Goal: Task Accomplishment & Management: Complete application form

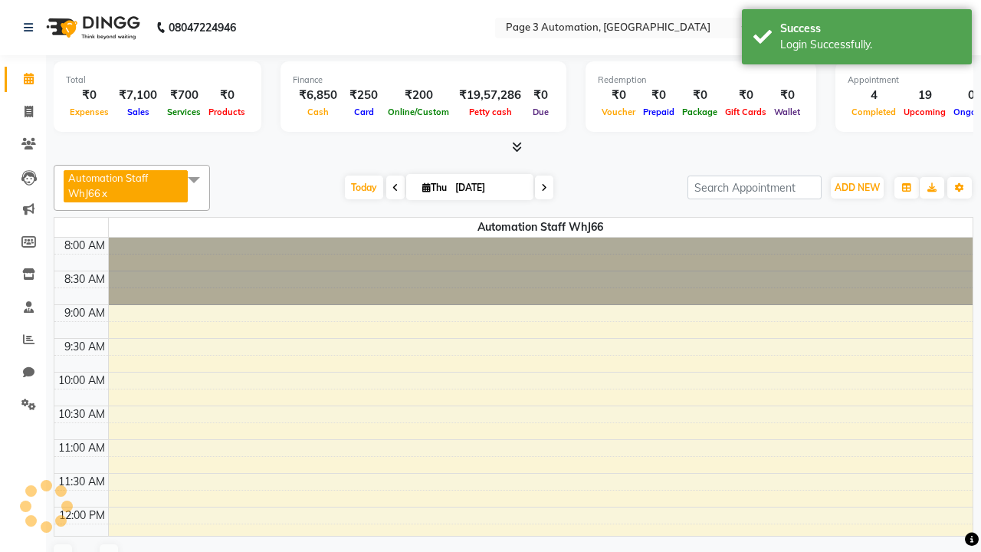
select select "en"
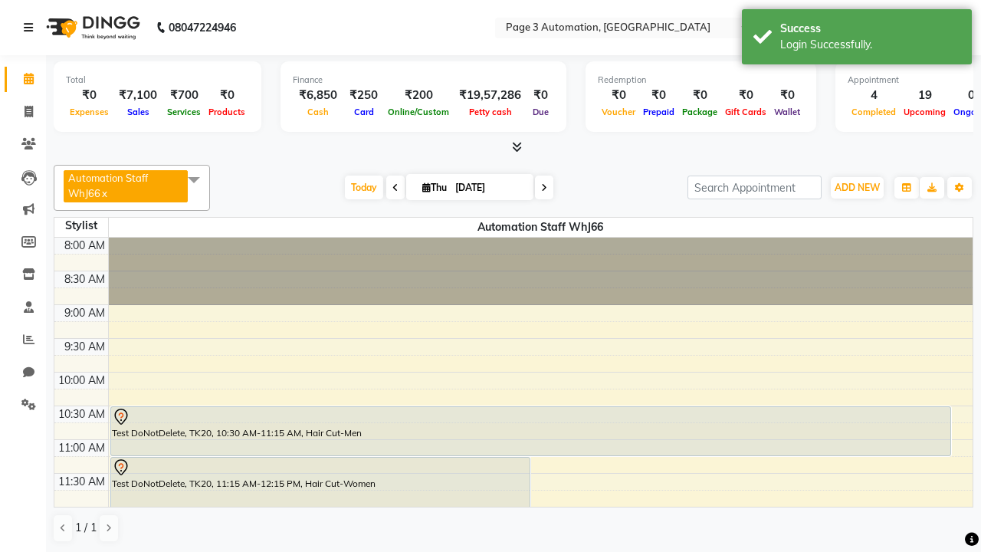
click at [31, 28] on icon at bounding box center [28, 27] width 9 height 11
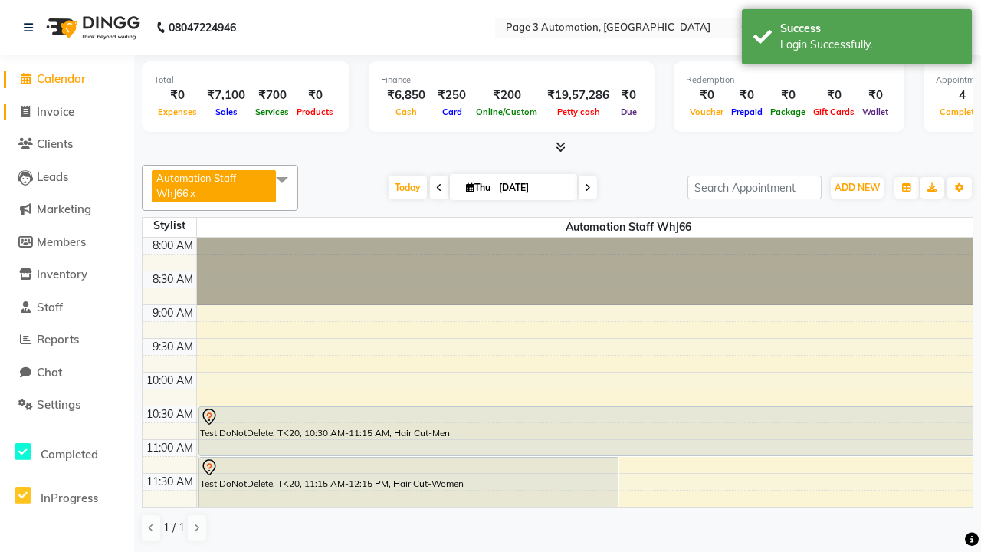
click at [67, 111] on span "Invoice" at bounding box center [56, 111] width 38 height 15
select select "2774"
select select "service"
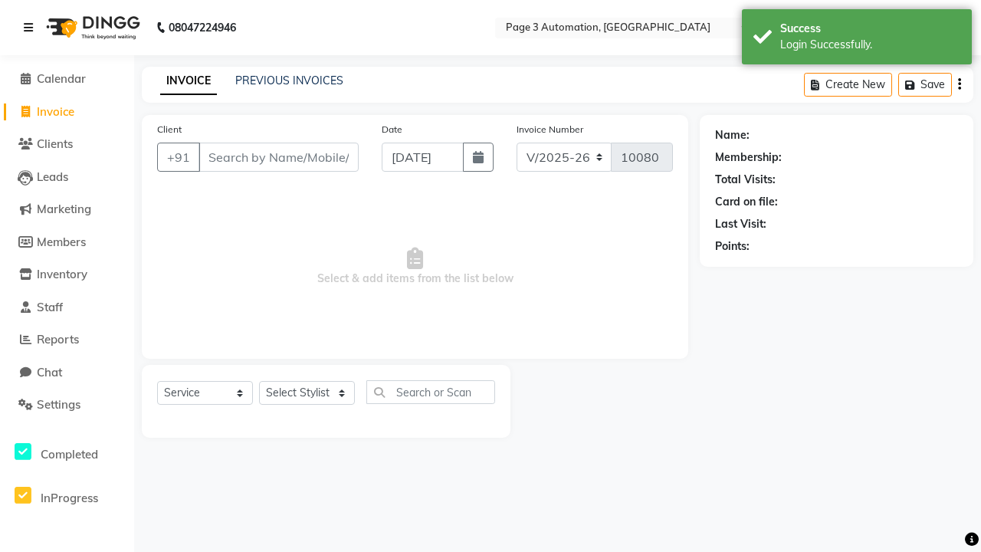
click at [31, 28] on icon at bounding box center [28, 27] width 9 height 11
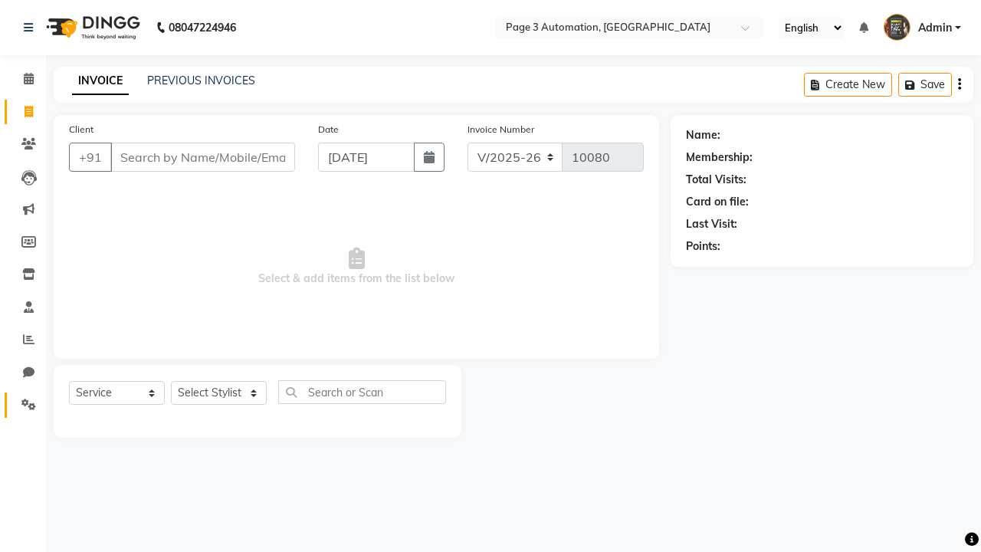
click at [23, 405] on icon at bounding box center [28, 404] width 15 height 11
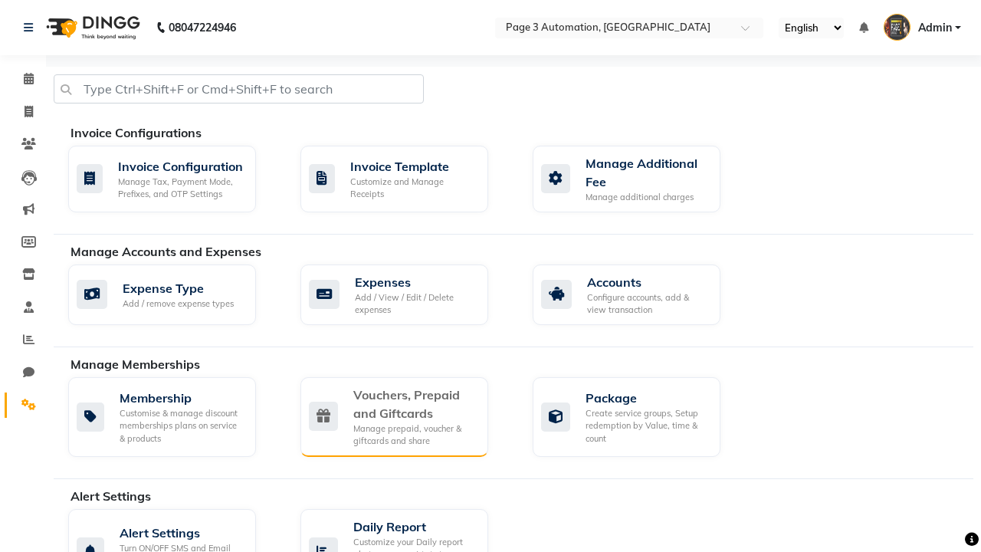
click at [414, 403] on div "Vouchers, Prepaid and Giftcards" at bounding box center [414, 404] width 123 height 37
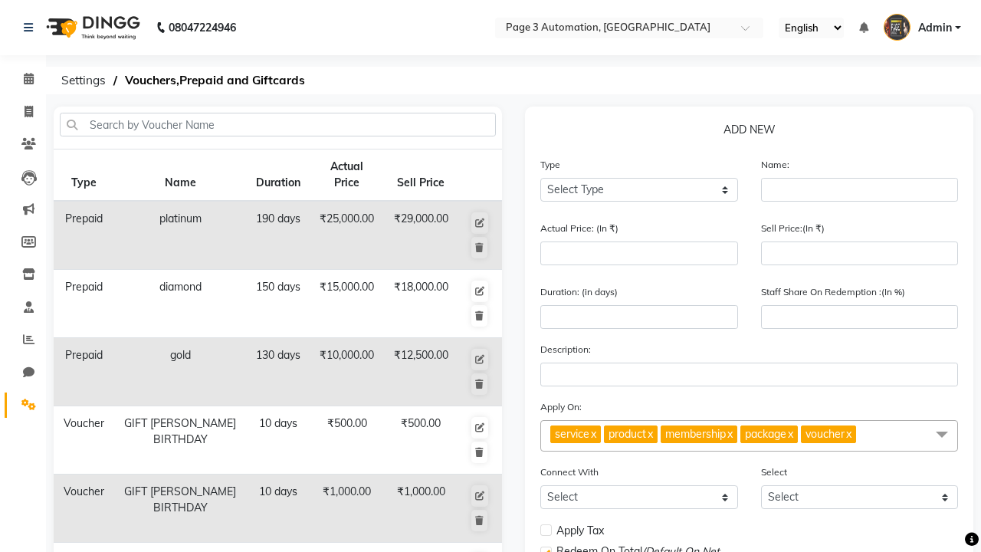
select select "V"
type input "Testing Voucher rBN"
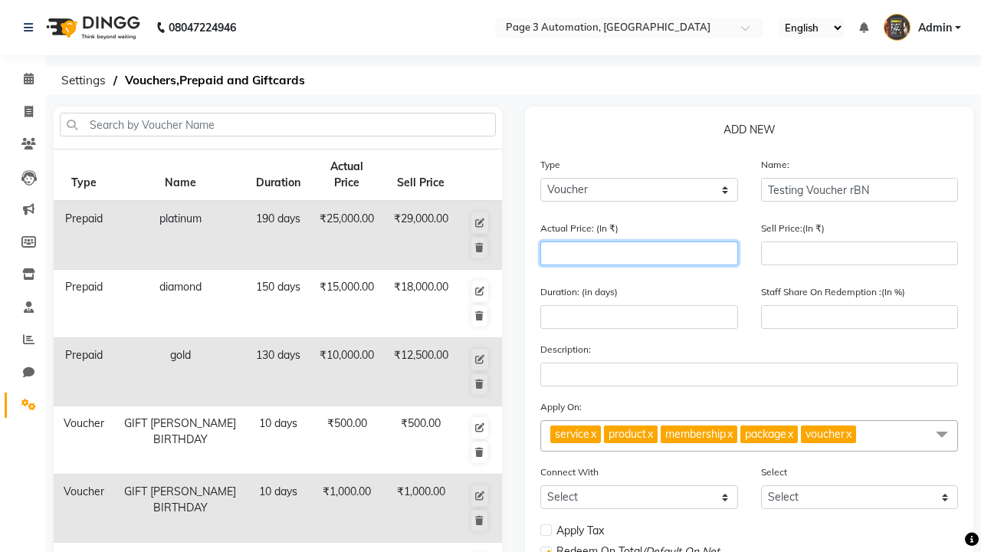
type input "1500"
type input "0"
type input "1500"
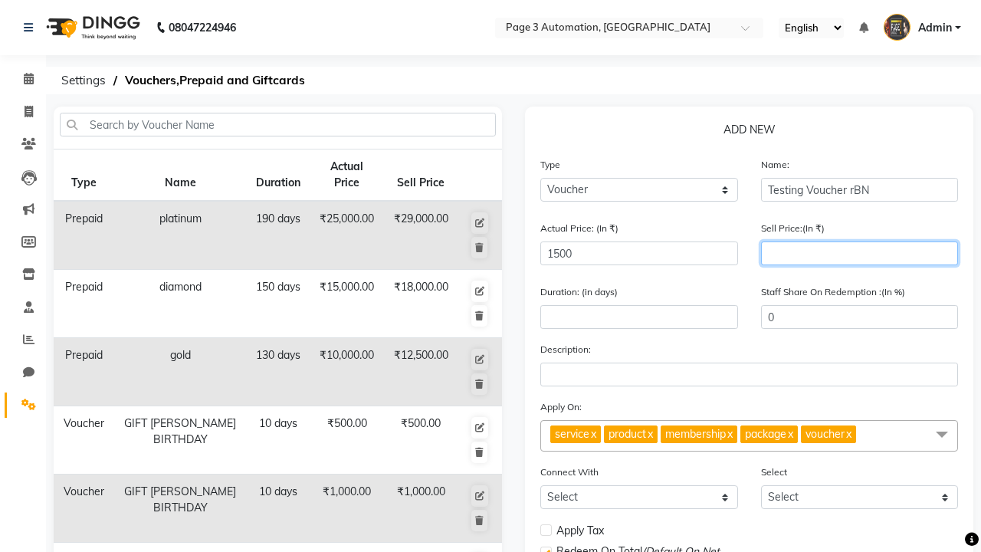
type input "1200"
type input "80"
type input "1200"
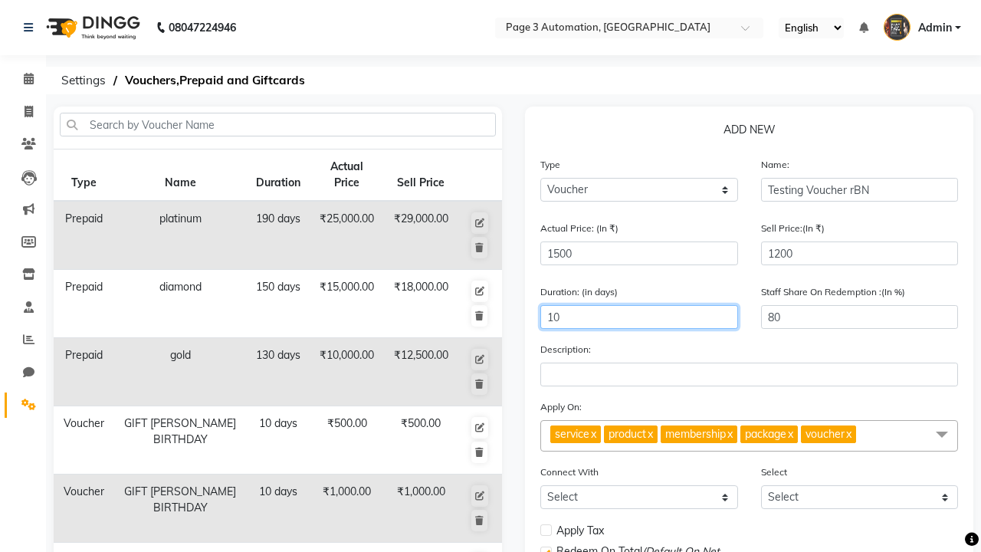
type input "10"
select select
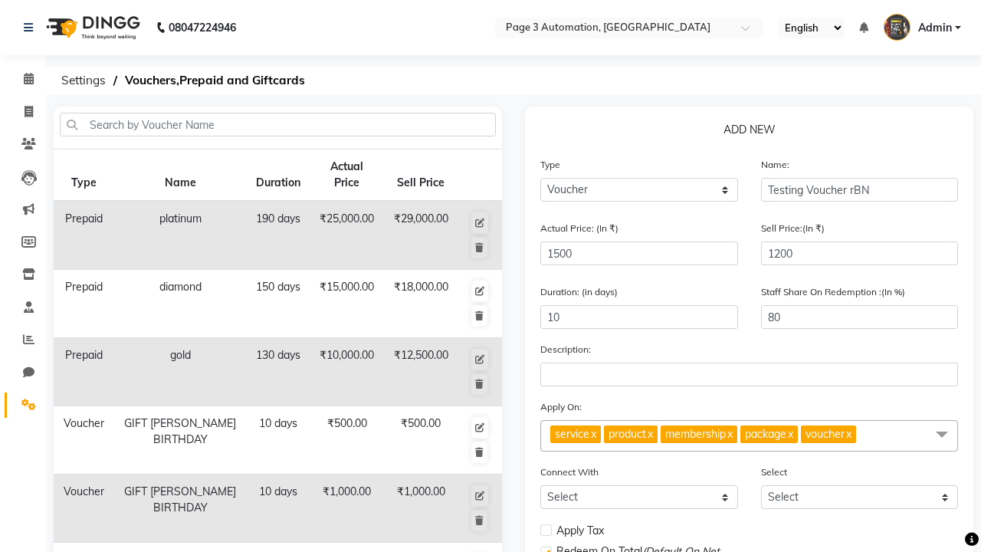
checkbox input "false"
checkbox input "true"
checkbox input "false"
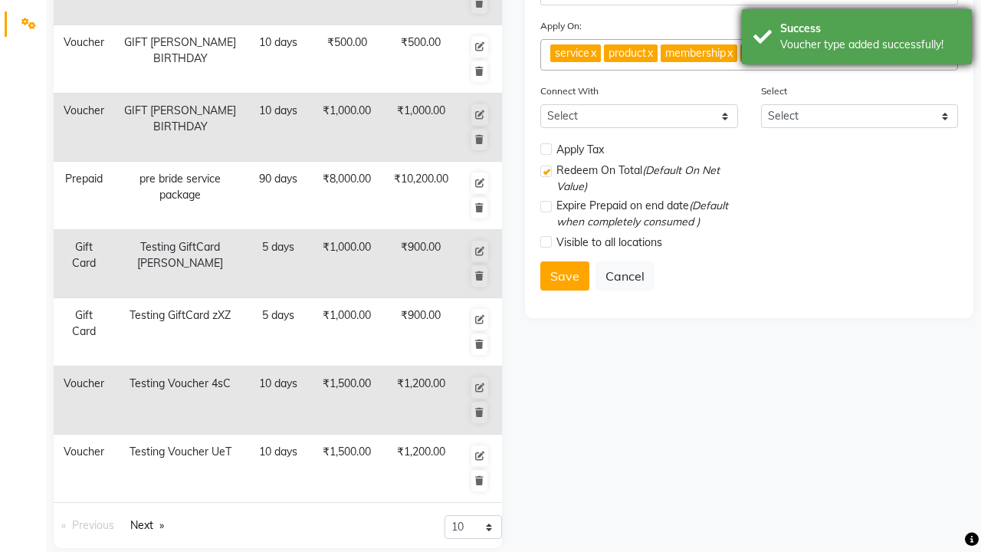
click at [857, 39] on div "Voucher type added successfully!" at bounding box center [870, 45] width 180 height 16
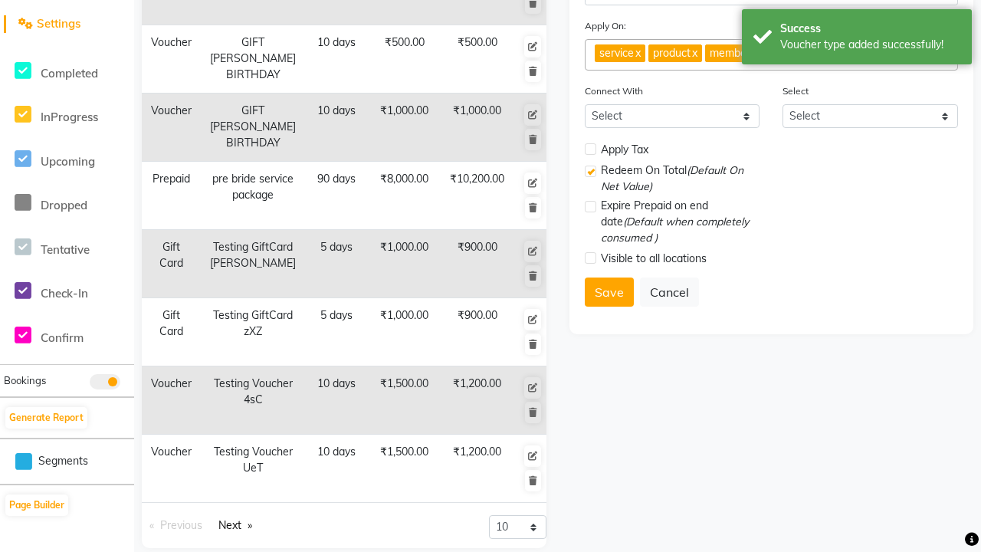
scroll to position [0, 0]
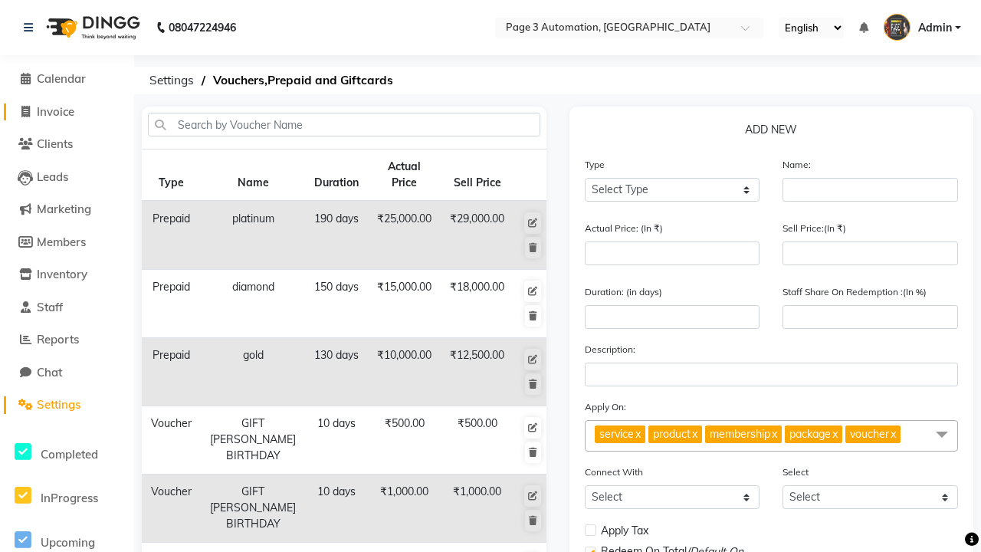
click at [67, 111] on span "Invoice" at bounding box center [56, 111] width 38 height 15
select select "2774"
select select "service"
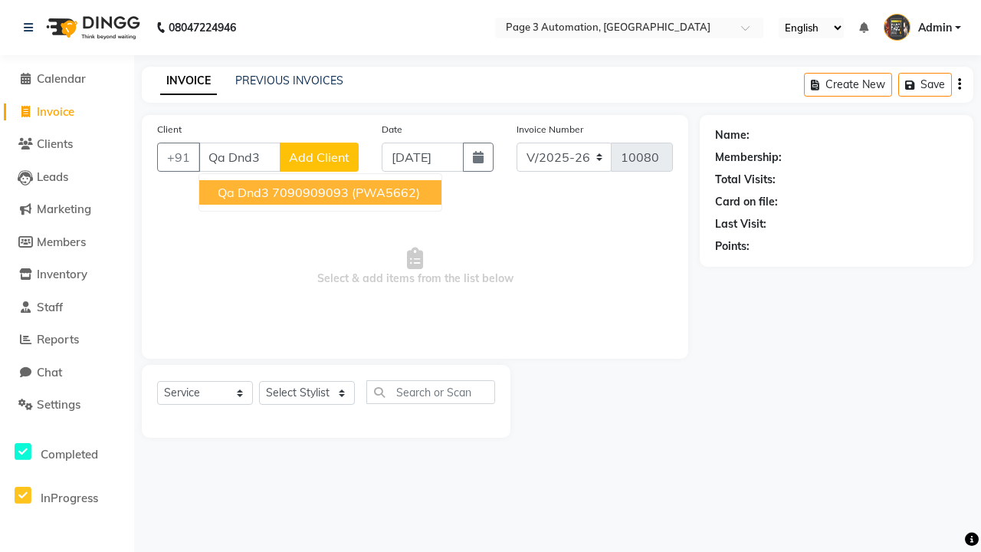
click at [322, 192] on ngb-highlight "7090909093" at bounding box center [310, 192] width 77 height 15
type input "7090909093"
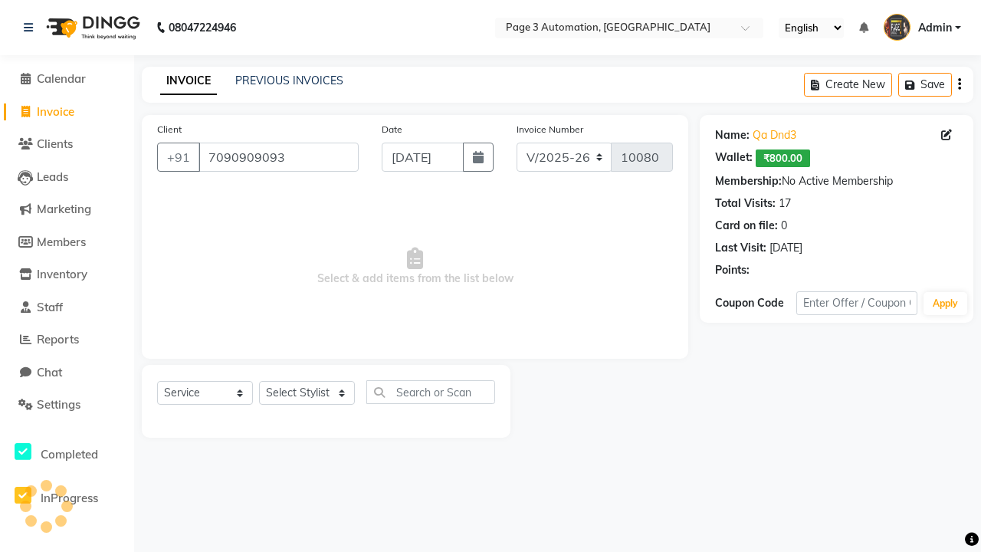
select select "V"
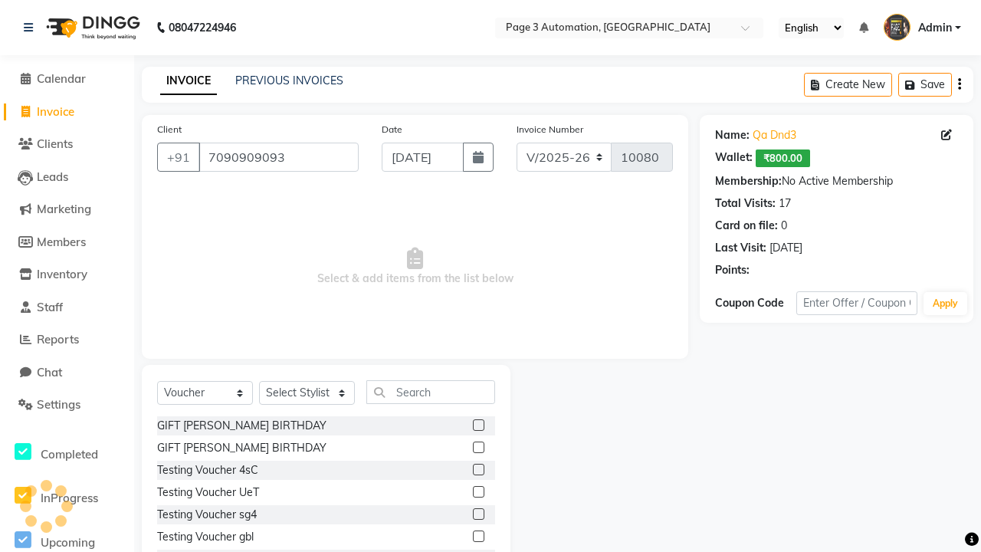
select select "71572"
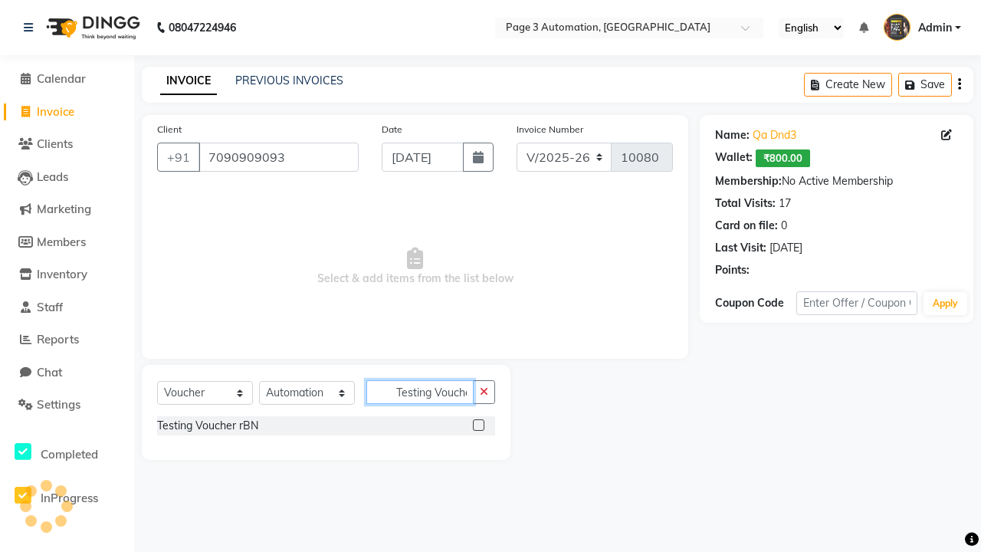
scroll to position [0, 9]
type input "Testing Voucher rBN"
click at [478, 425] on label at bounding box center [478, 424] width 11 height 11
click at [478, 425] on input "checkbox" at bounding box center [478, 426] width 10 height 10
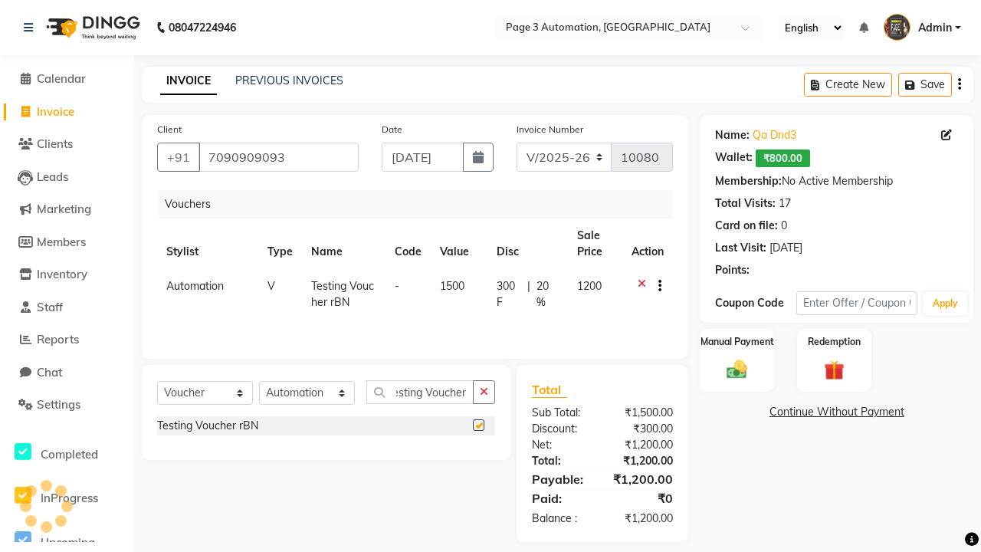
scroll to position [0, 0]
checkbox input "false"
click at [737, 342] on label "Manual Payment" at bounding box center [737, 341] width 77 height 15
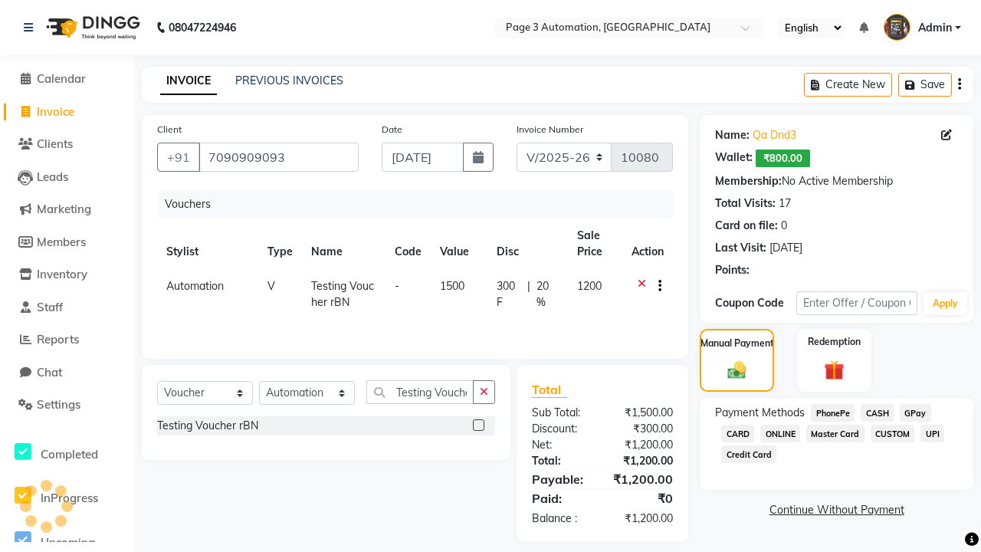
click at [877, 412] on span "CASH" at bounding box center [877, 413] width 33 height 18
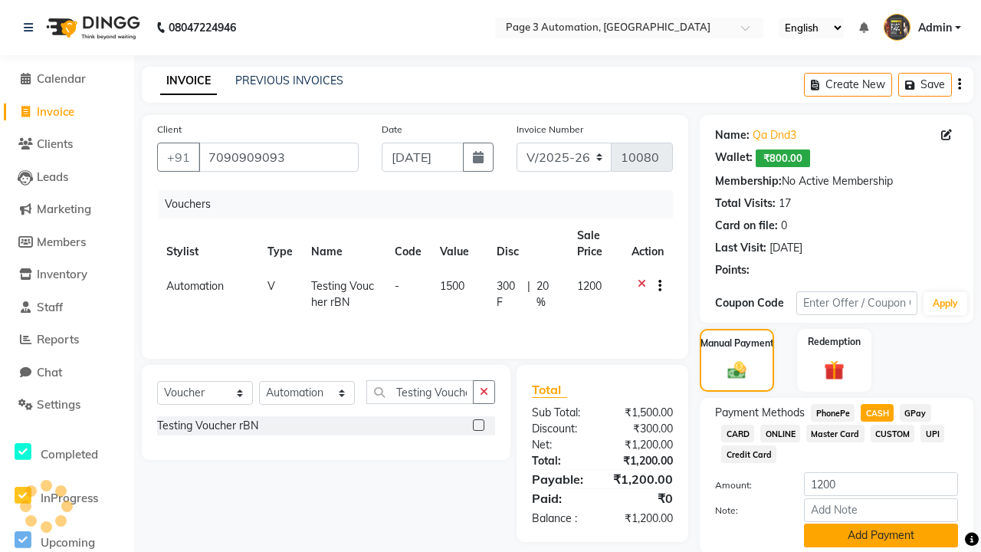
click at [881, 535] on button "Add Payment" at bounding box center [881, 535] width 154 height 24
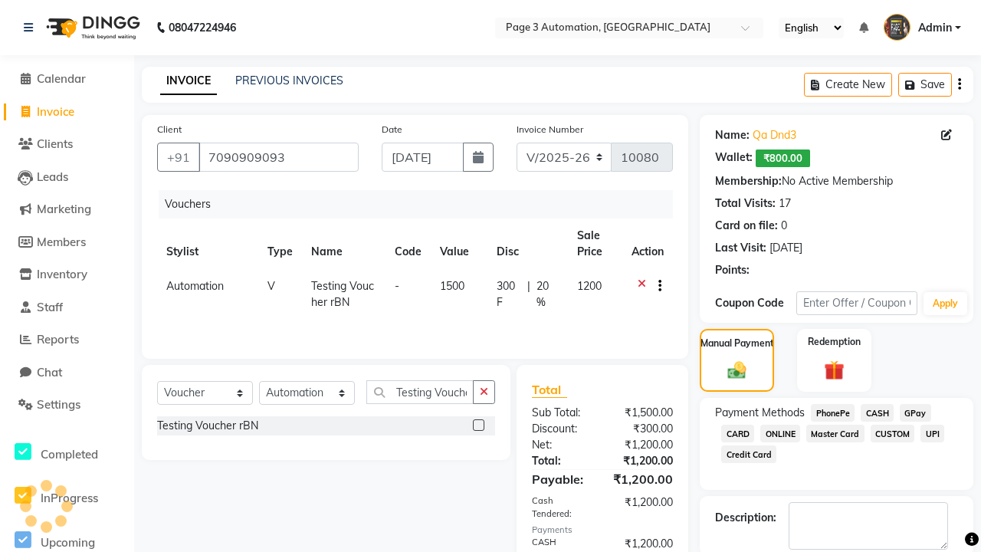
scroll to position [93, 0]
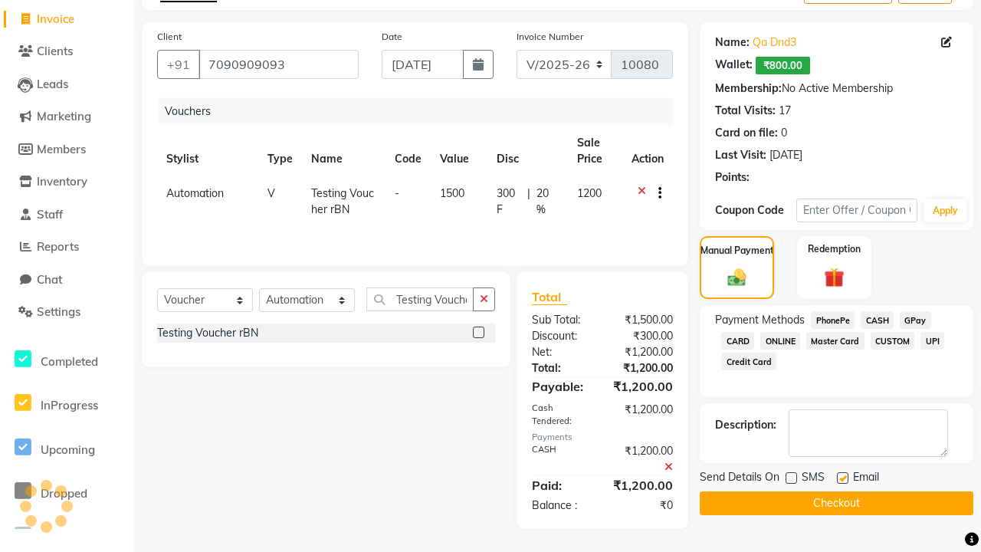
click at [842, 477] on label at bounding box center [842, 477] width 11 height 11
click at [842, 477] on input "checkbox" at bounding box center [842, 479] width 10 height 10
checkbox input "false"
click at [836, 503] on button "Checkout" at bounding box center [837, 503] width 274 height 24
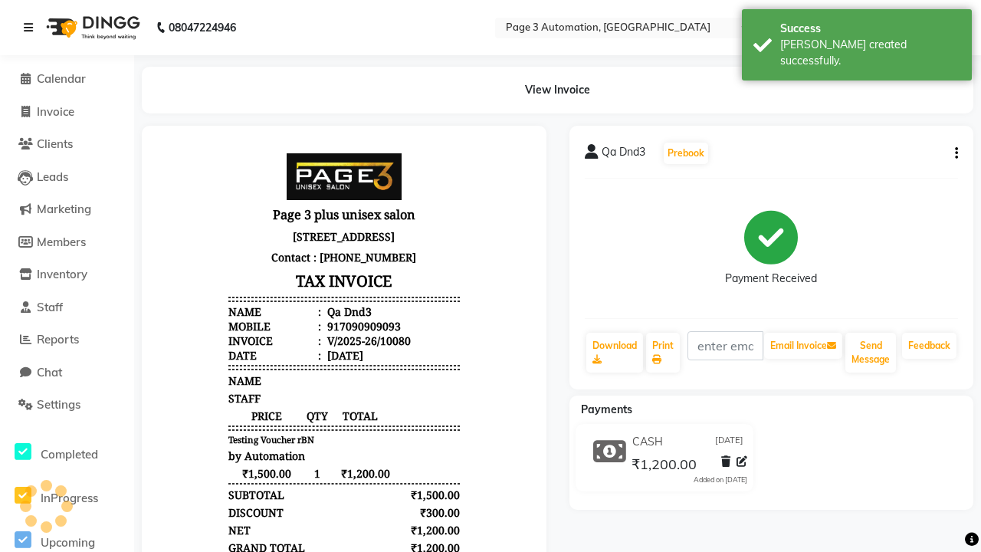
click at [857, 39] on div "[PERSON_NAME] created successfully." at bounding box center [870, 53] width 180 height 32
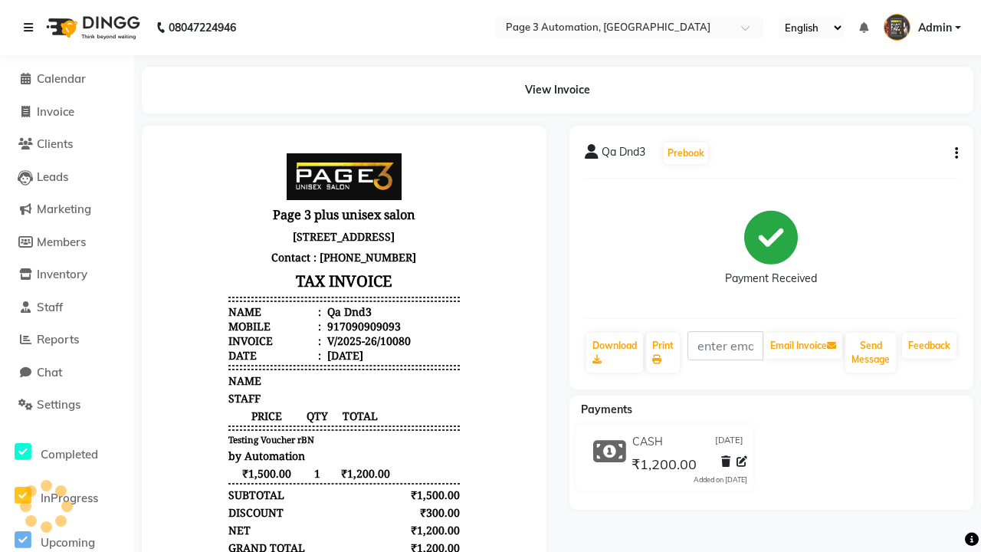
click at [31, 28] on icon at bounding box center [28, 27] width 9 height 11
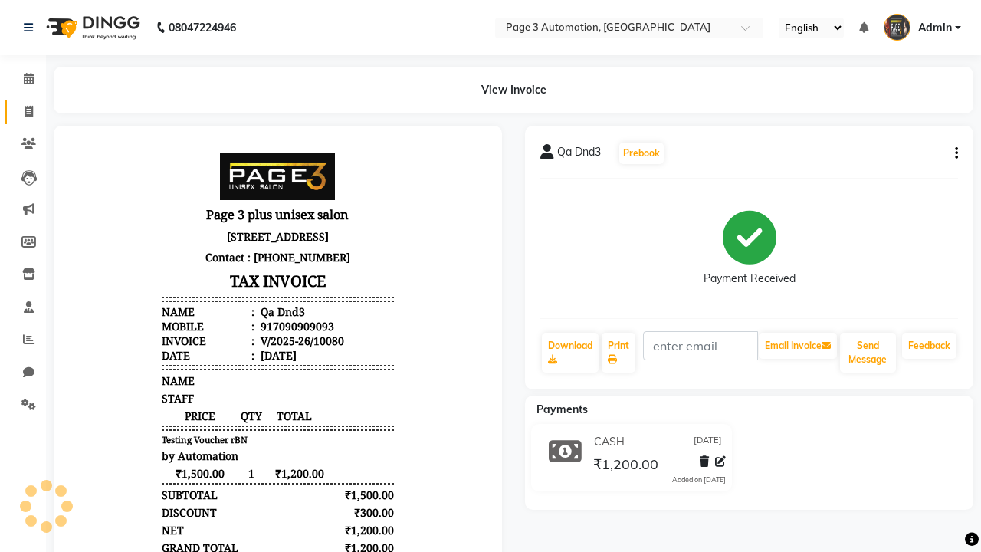
click at [23, 111] on span at bounding box center [28, 112] width 27 height 18
select select "2774"
select select "service"
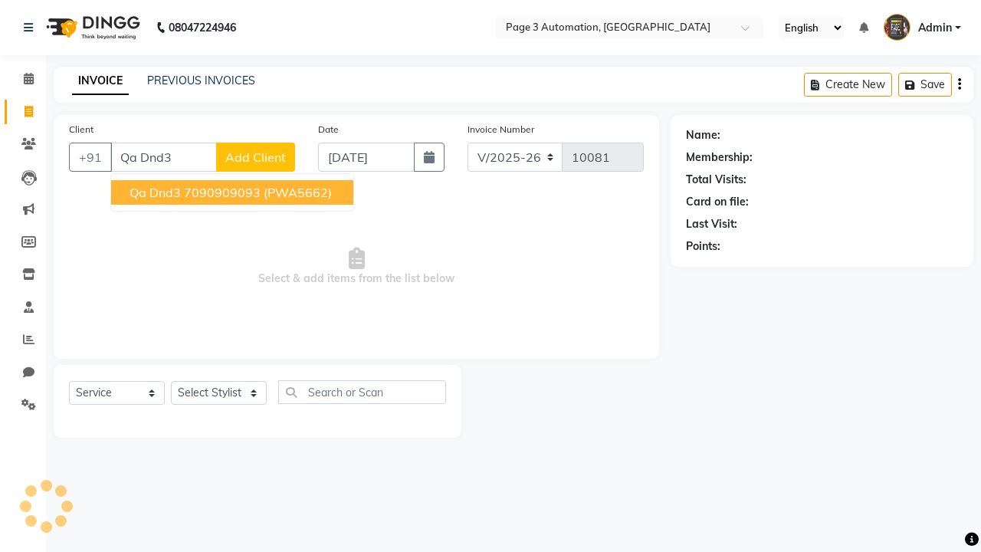
click at [234, 192] on ngb-highlight "7090909093" at bounding box center [222, 192] width 77 height 15
type input "7090909093"
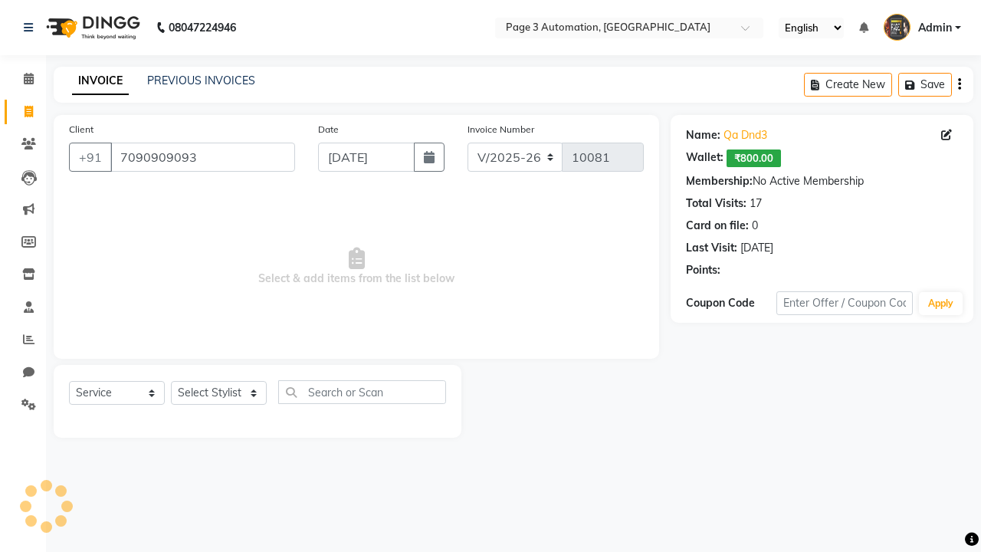
select select "71572"
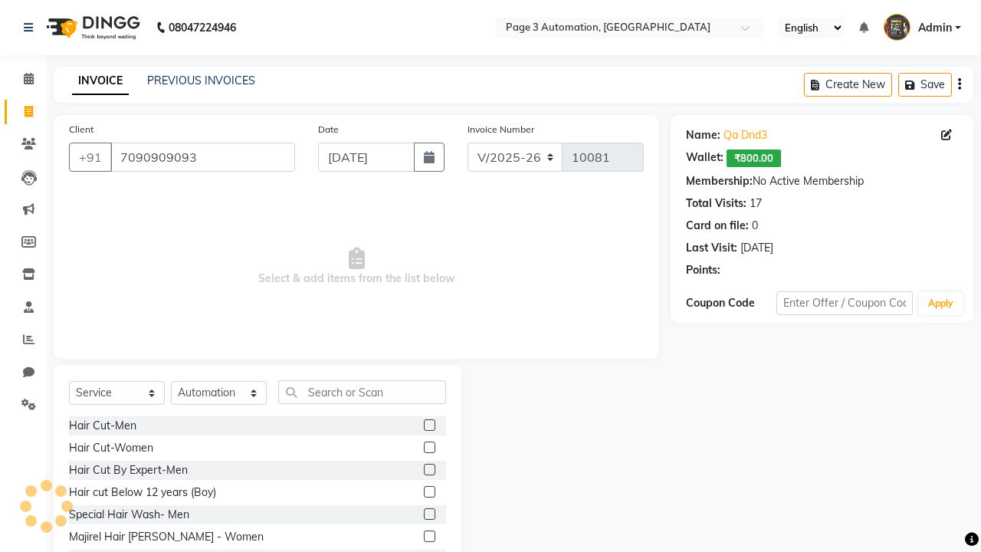
click at [428, 470] on label at bounding box center [429, 469] width 11 height 11
click at [428, 470] on input "checkbox" at bounding box center [429, 470] width 10 height 10
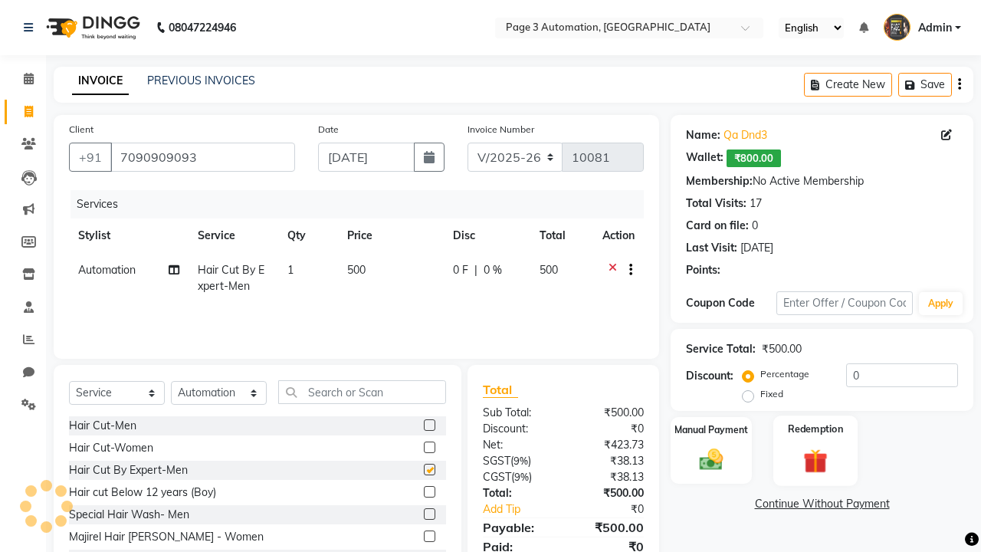
click at [815, 429] on label "Redemption" at bounding box center [815, 429] width 55 height 15
checkbox input "false"
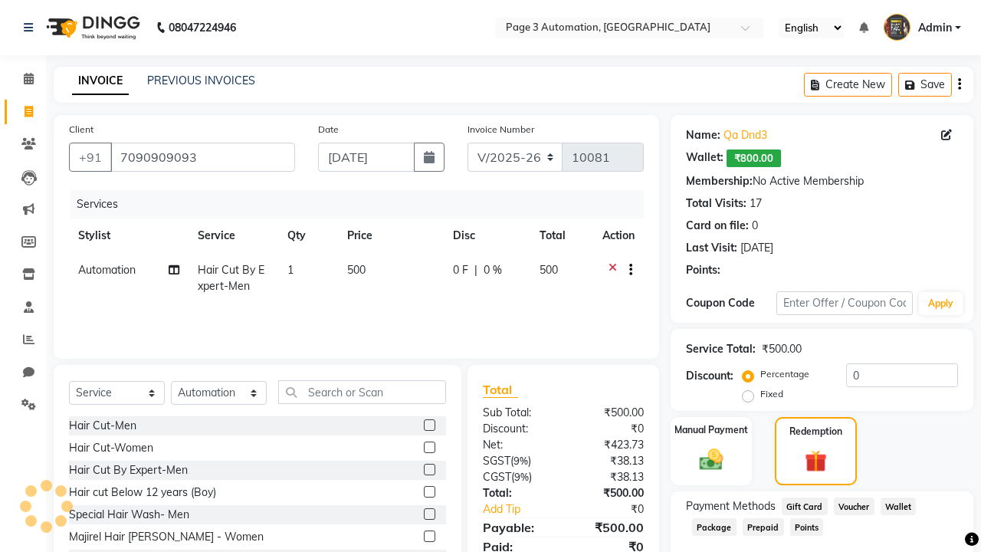
click at [854, 506] on span "Voucher" at bounding box center [854, 506] width 41 height 18
